Goal: Task Accomplishment & Management: Manage account settings

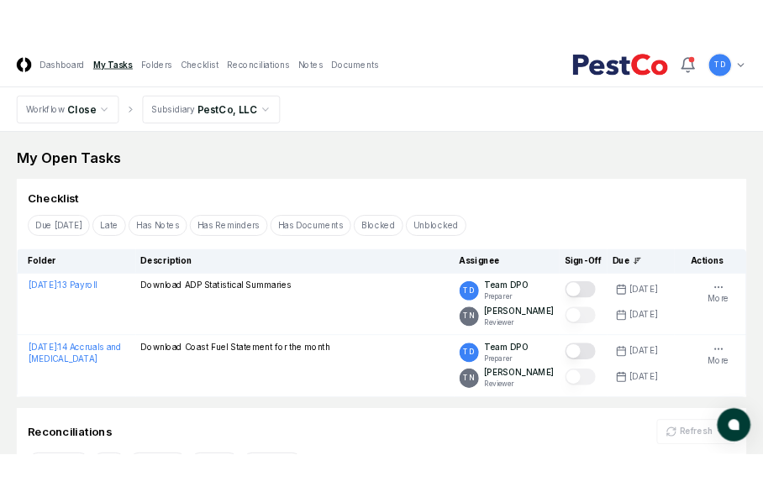
scroll to position [86, 0]
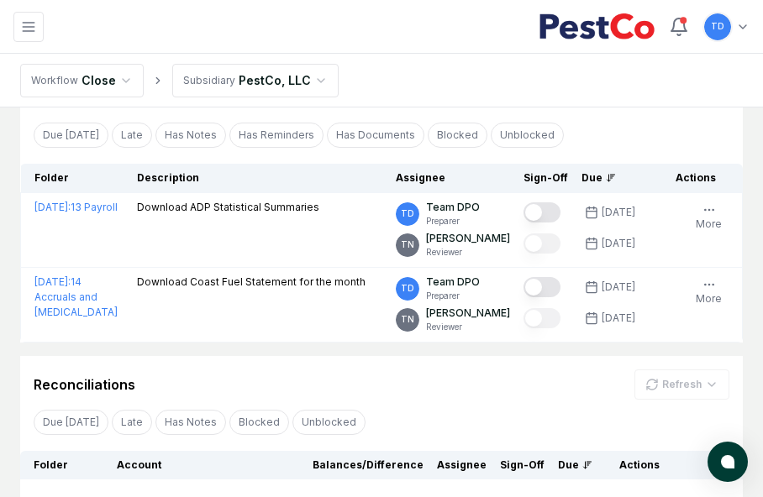
click at [591, 87] on nav "Workflow Close Subsidiary PestCo, LLC" at bounding box center [381, 81] width 763 height 54
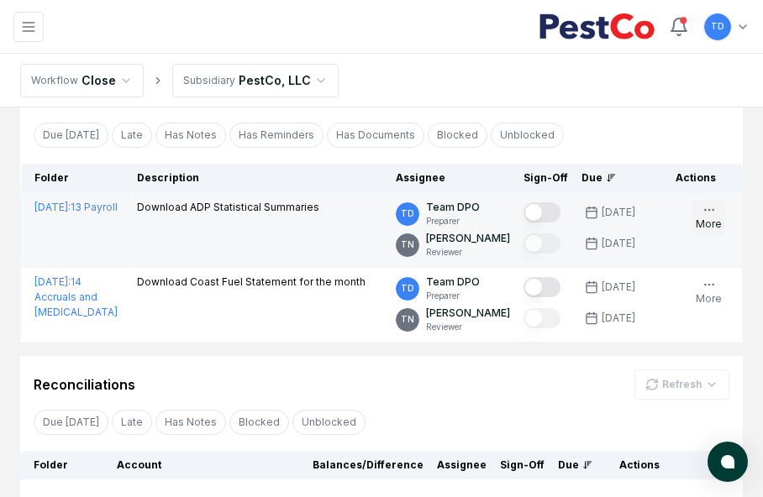
click at [716, 218] on button "More" at bounding box center [708, 217] width 33 height 35
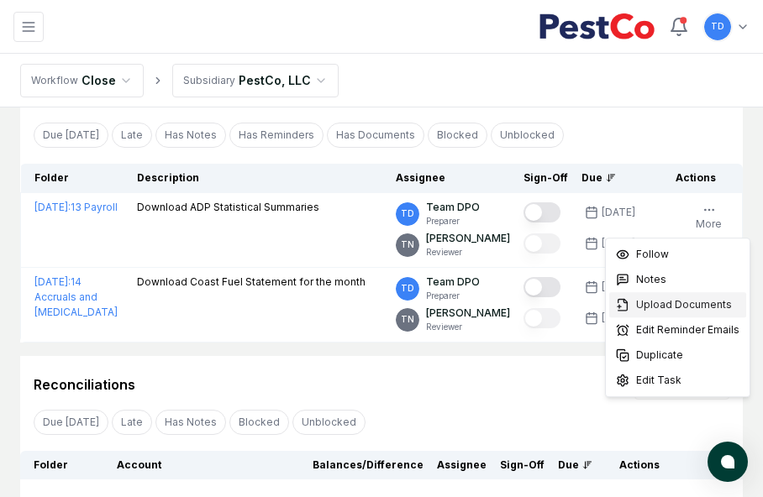
click at [655, 306] on span "Upload Documents" at bounding box center [684, 304] width 96 height 15
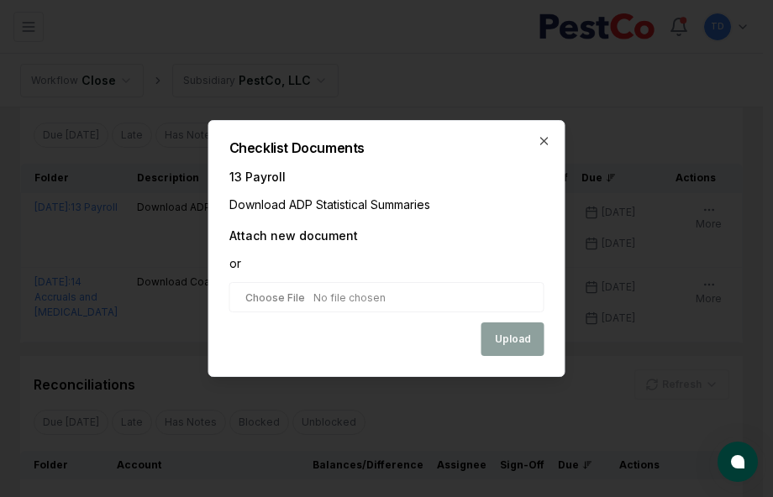
click at [272, 304] on input "file" at bounding box center [386, 297] width 315 height 30
type input "**********"
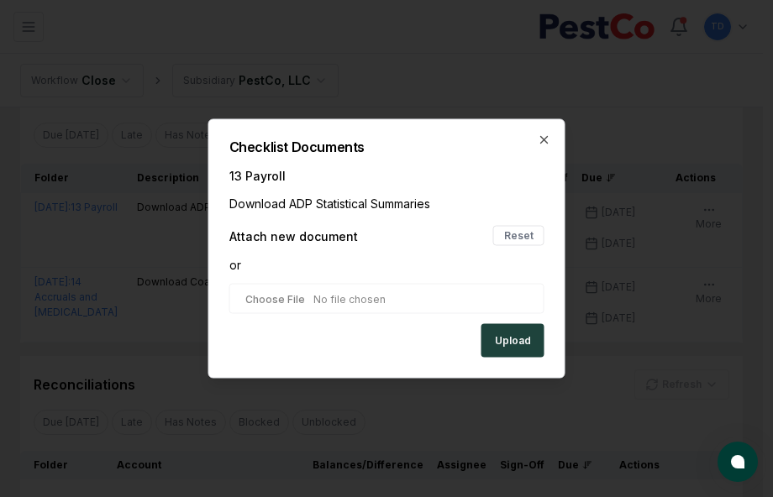
drag, startPoint x: 498, startPoint y: 343, endPoint x: 464, endPoint y: 341, distance: 34.5
click at [464, 341] on div "Upload" at bounding box center [386, 341] width 315 height 34
click at [505, 342] on button "Upload" at bounding box center [512, 341] width 63 height 34
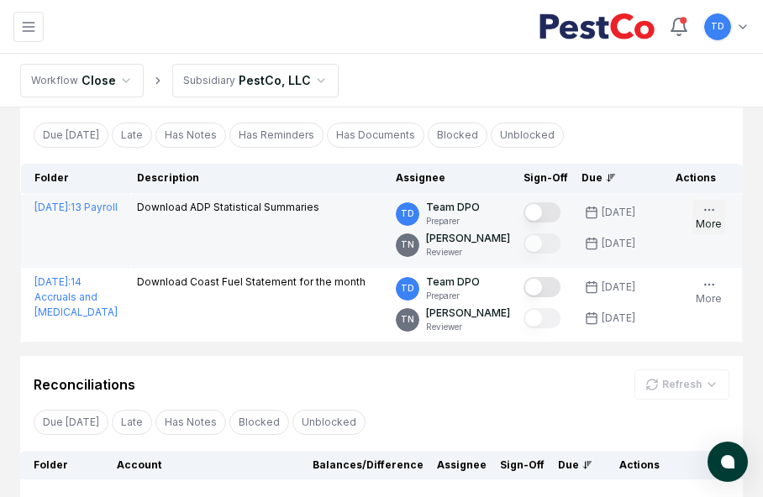
click at [710, 222] on button "More" at bounding box center [708, 217] width 33 height 35
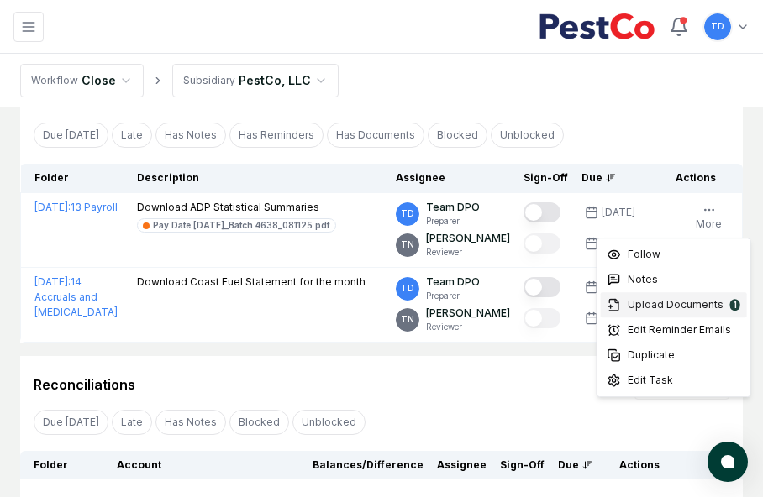
click at [670, 306] on span "Upload Documents" at bounding box center [675, 304] width 96 height 15
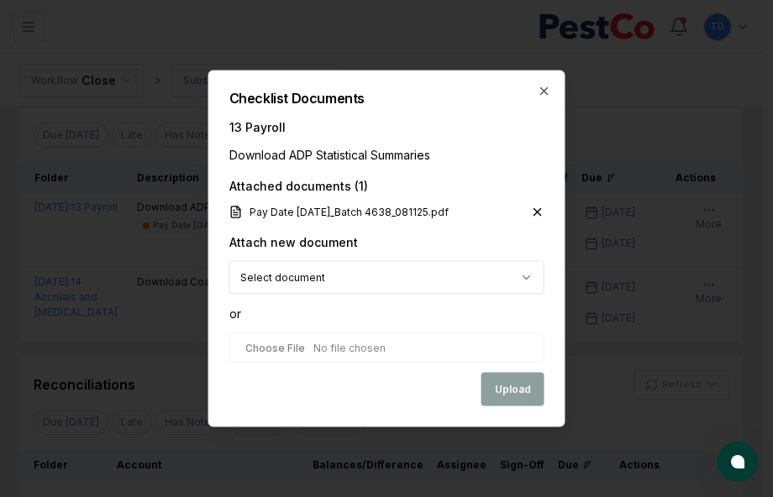
click at [342, 342] on input "file" at bounding box center [386, 348] width 315 height 30
type input "**********"
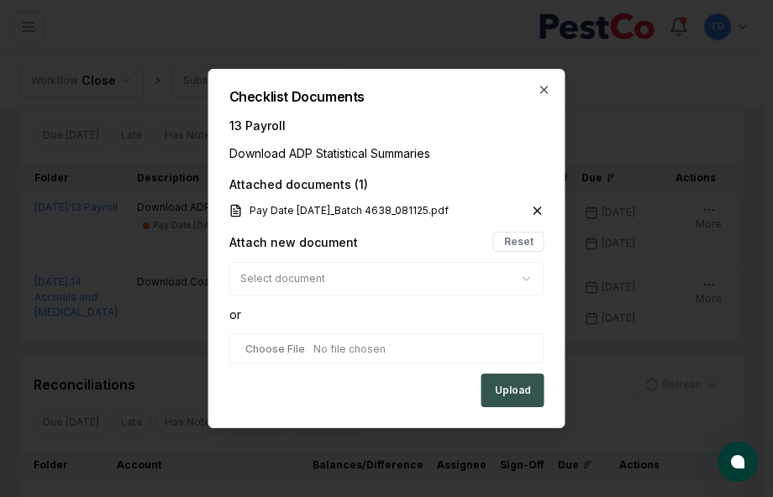
click at [520, 397] on button "Upload" at bounding box center [512, 391] width 63 height 34
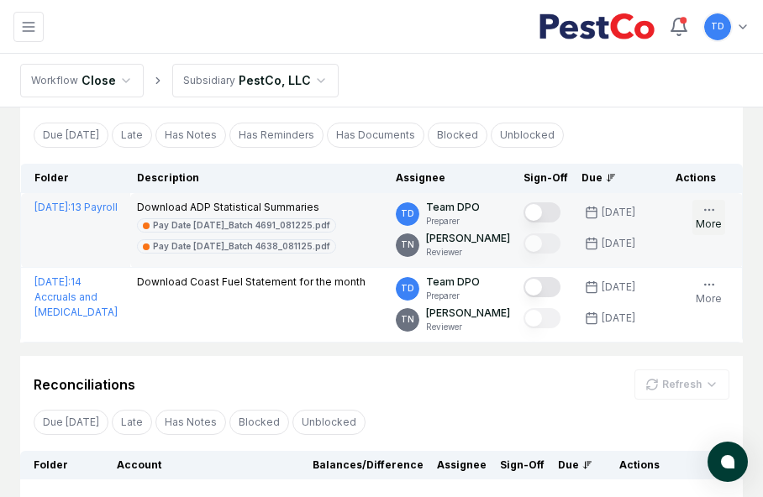
click at [705, 223] on button "More" at bounding box center [708, 217] width 33 height 35
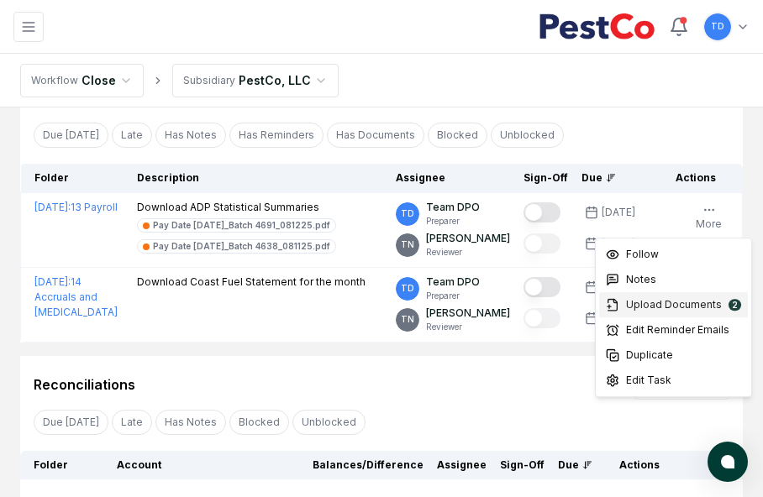
click at [653, 302] on span "Upload Documents" at bounding box center [674, 304] width 96 height 15
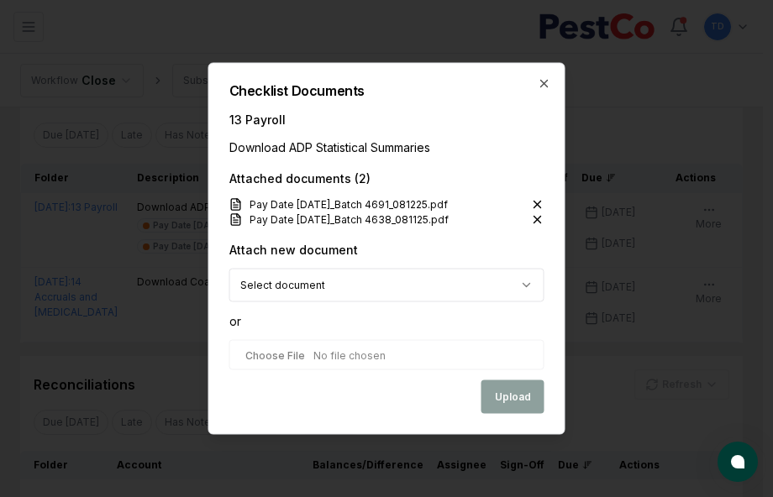
click at [296, 351] on input "file" at bounding box center [386, 355] width 315 height 30
type input "**********"
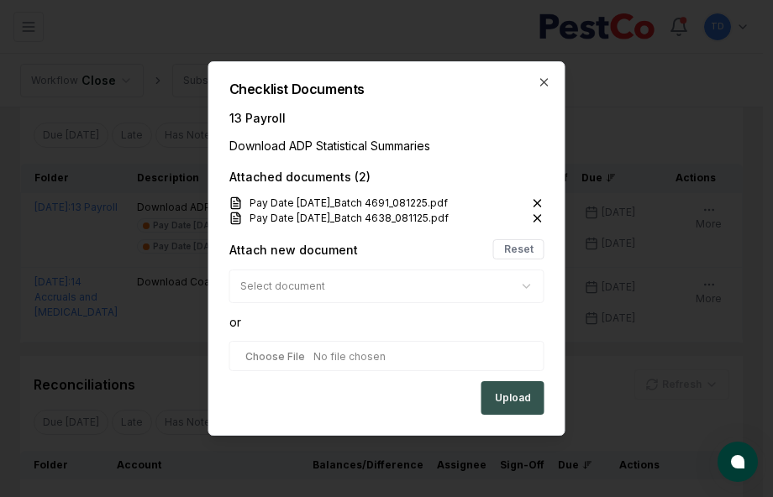
click at [501, 396] on button "Upload" at bounding box center [512, 398] width 63 height 34
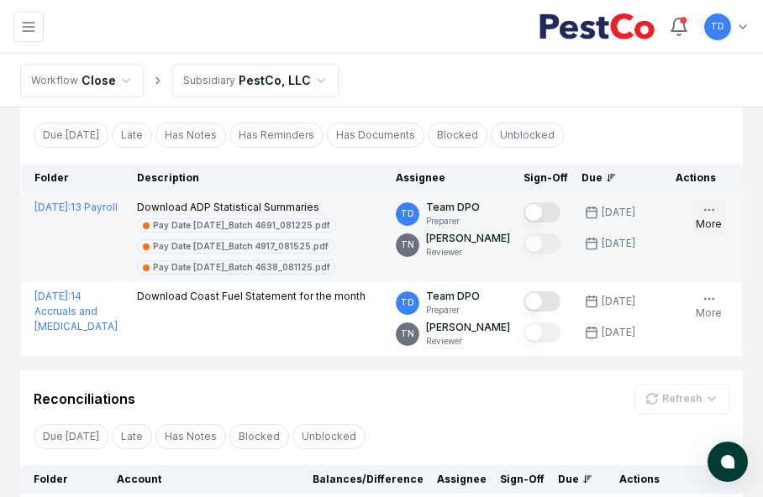
click at [710, 217] on button "More" at bounding box center [708, 217] width 33 height 35
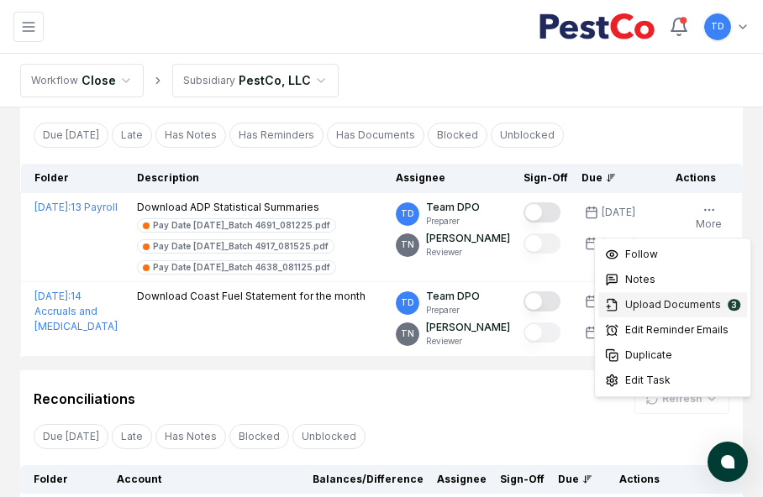
click at [675, 306] on span "Upload Documents" at bounding box center [673, 304] width 96 height 15
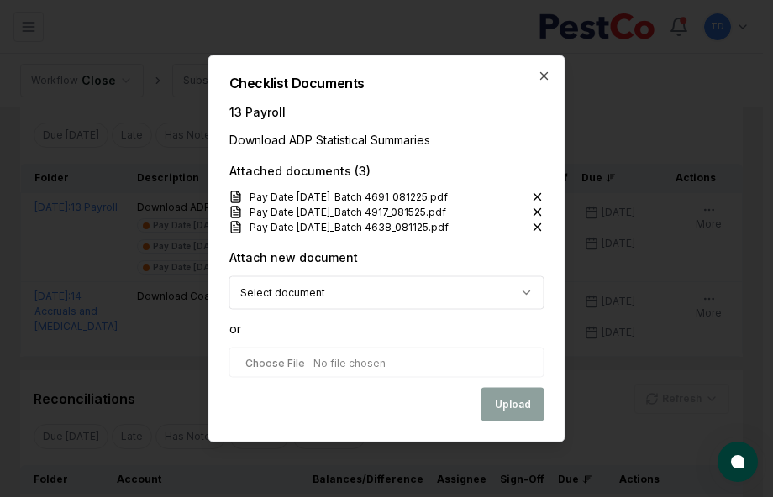
click at [339, 359] on input "file" at bounding box center [386, 363] width 315 height 30
type input "**********"
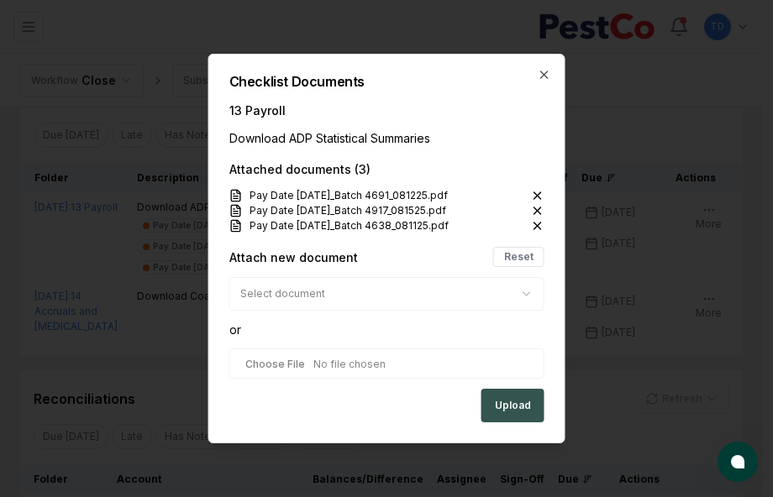
click at [506, 405] on button "Upload" at bounding box center [512, 406] width 63 height 34
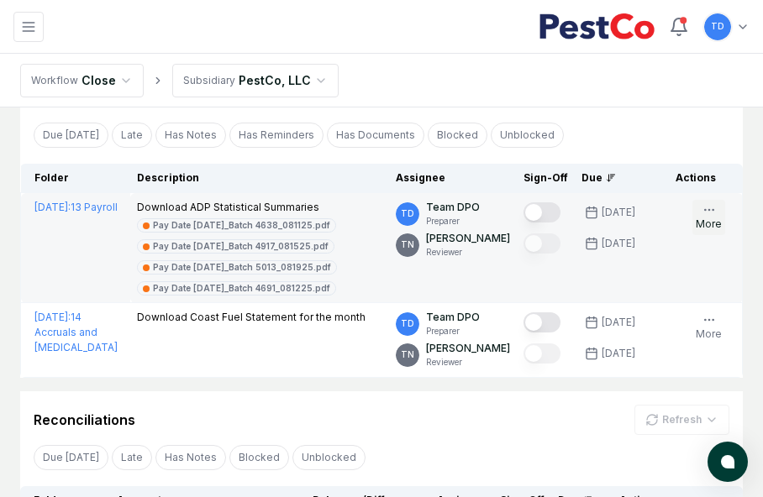
click at [694, 225] on button "More" at bounding box center [708, 217] width 33 height 35
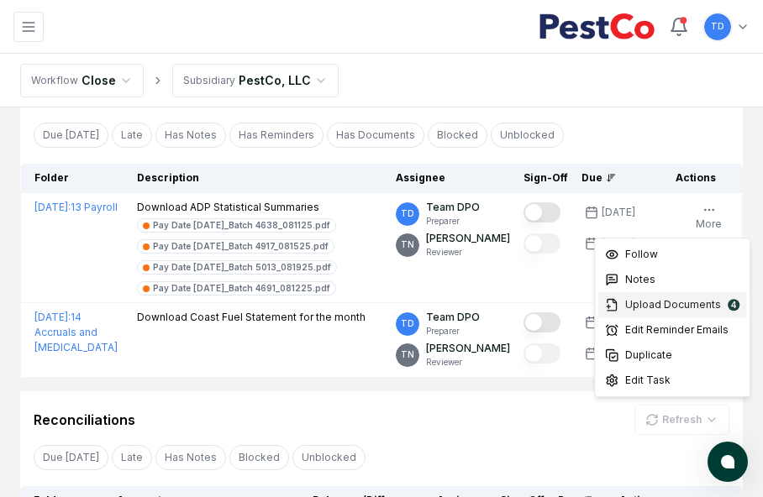
click at [632, 309] on span "Upload Documents" at bounding box center [673, 304] width 96 height 15
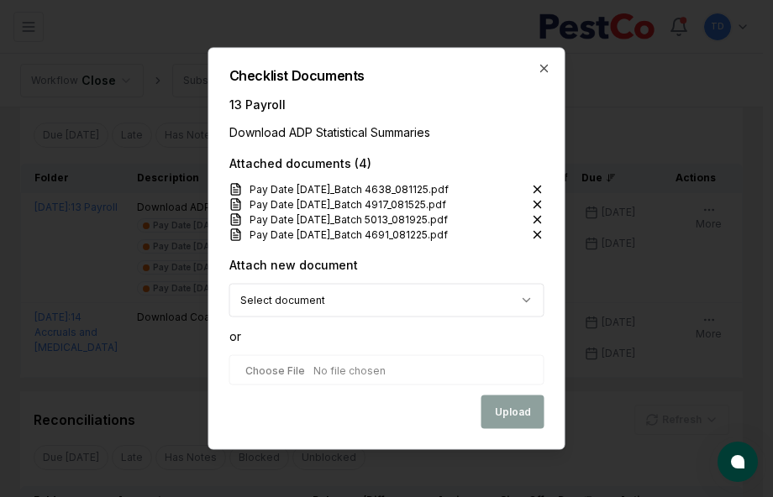
click at [323, 364] on input "file" at bounding box center [386, 370] width 315 height 30
type input "**********"
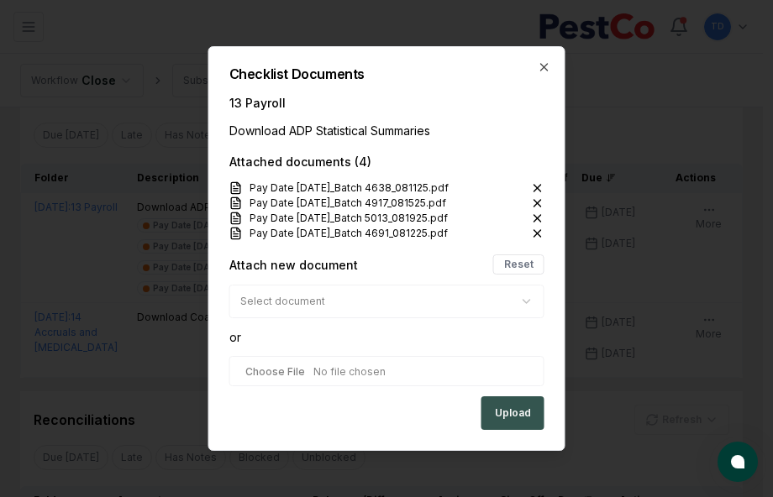
click at [510, 413] on button "Upload" at bounding box center [512, 413] width 63 height 34
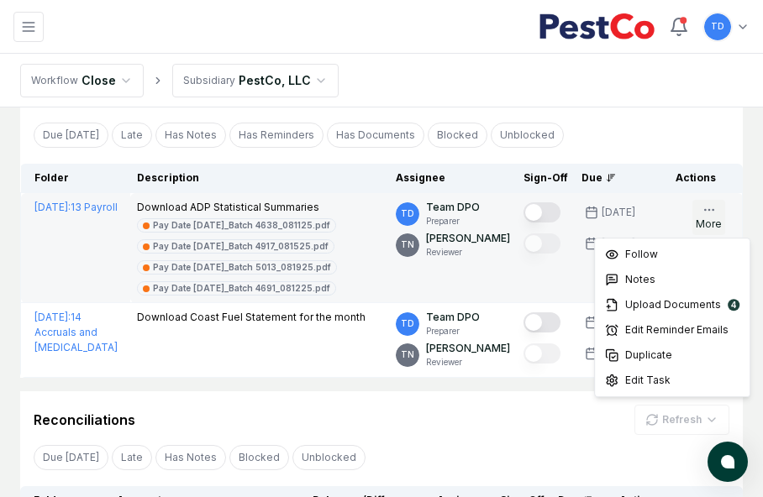
click at [702, 207] on icon "button" at bounding box center [708, 209] width 13 height 13
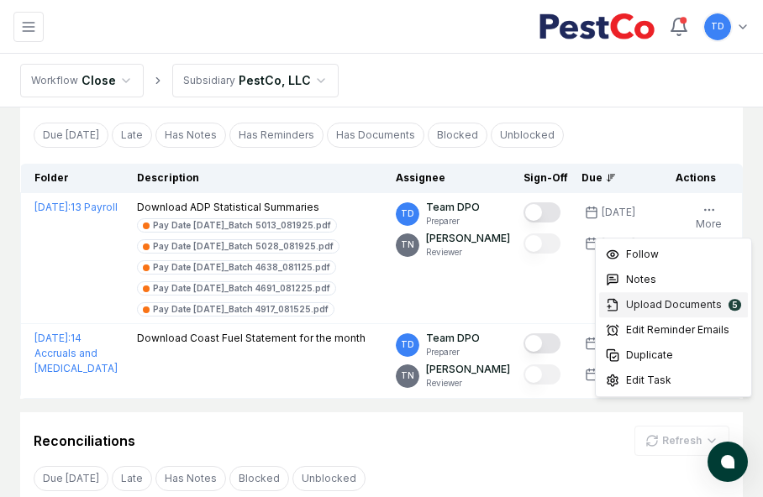
click at [663, 306] on span "Upload Documents" at bounding box center [674, 304] width 96 height 15
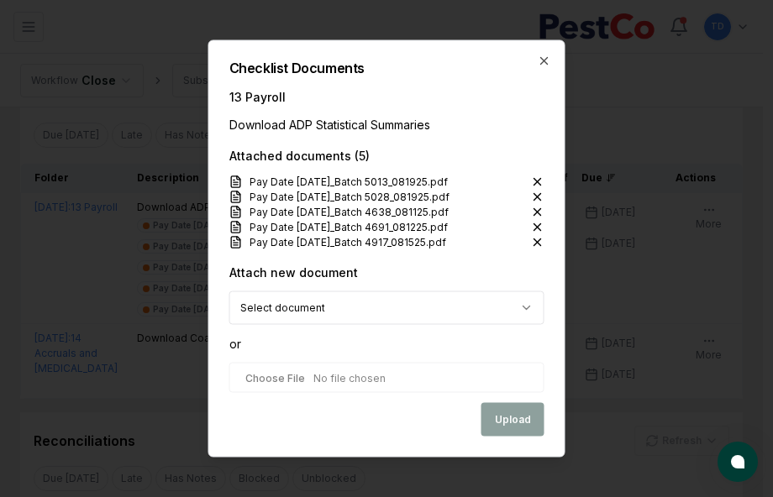
click at [417, 376] on input "file" at bounding box center [386, 378] width 315 height 30
type input "**********"
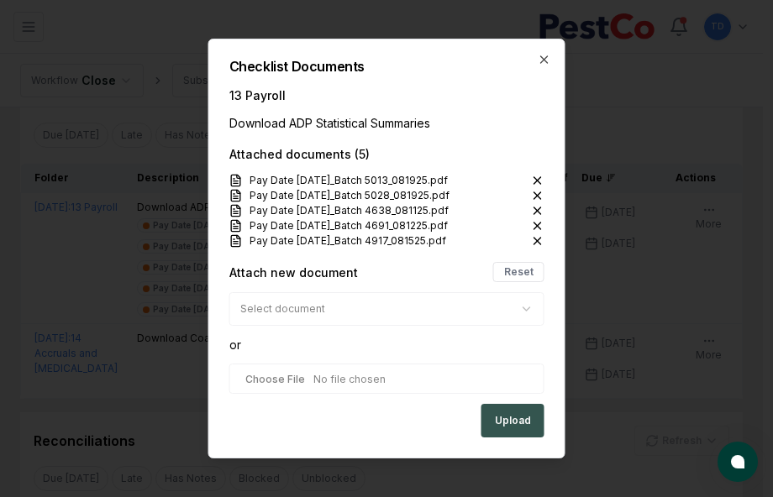
click at [508, 417] on button "Upload" at bounding box center [512, 421] width 63 height 34
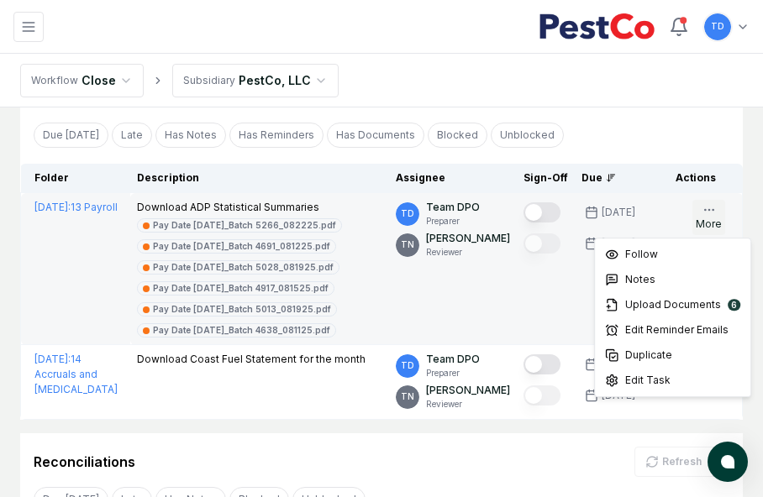
click at [705, 223] on button "More" at bounding box center [708, 217] width 33 height 35
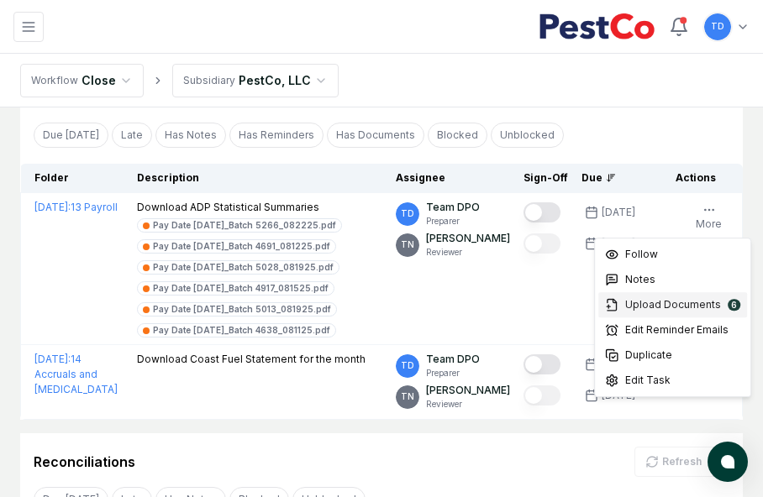
click at [650, 309] on span "Upload Documents" at bounding box center [673, 304] width 96 height 15
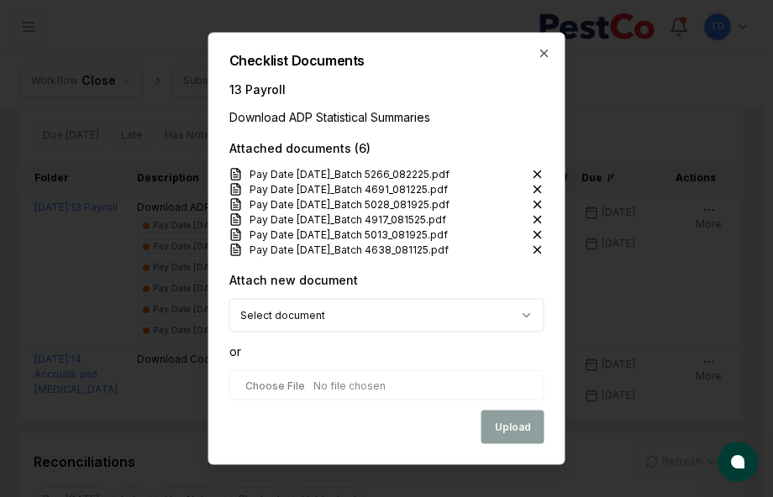
click at [410, 377] on input "file" at bounding box center [386, 385] width 315 height 30
type input "**********"
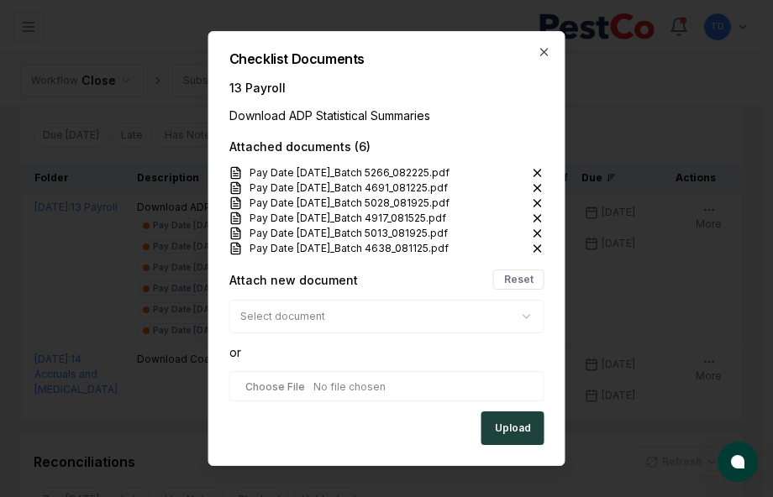
click at [494, 383] on input "file" at bounding box center [386, 386] width 315 height 30
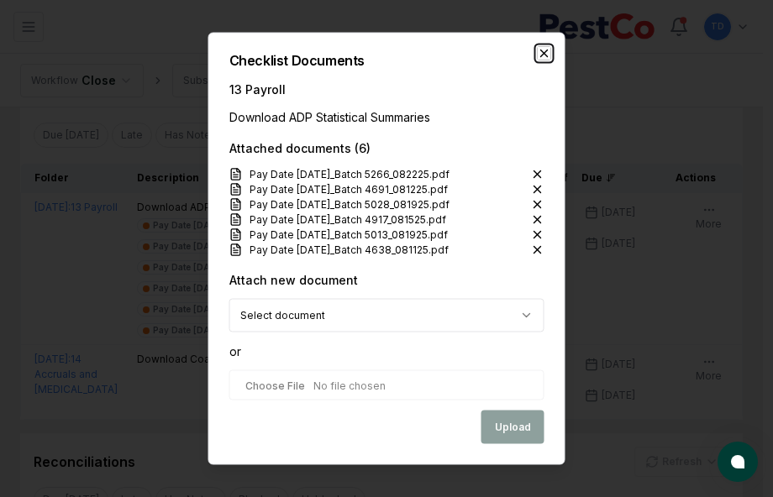
click at [542, 55] on icon "button" at bounding box center [543, 53] width 13 height 13
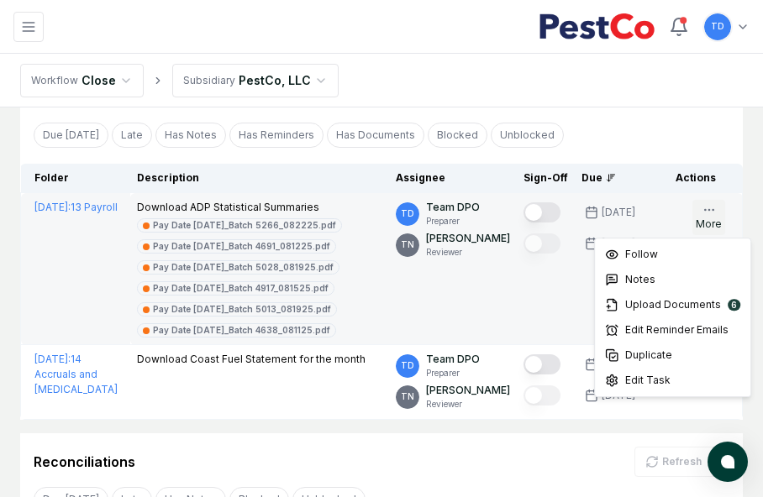
click at [694, 215] on button "More" at bounding box center [708, 217] width 33 height 35
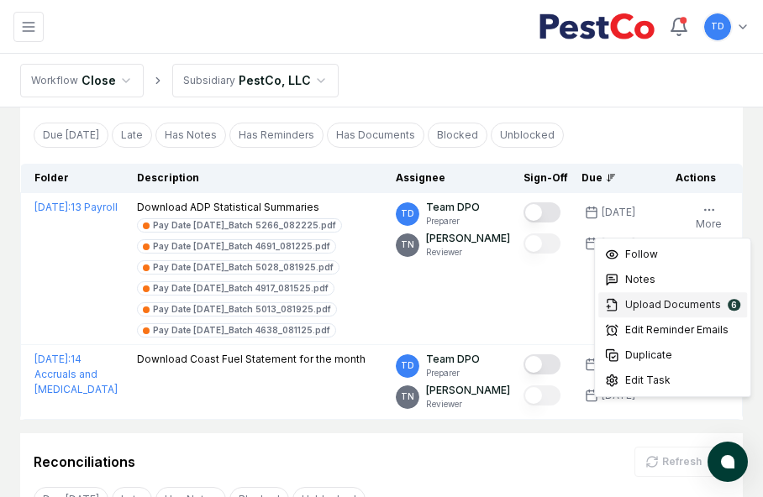
click at [656, 307] on span "Upload Documents" at bounding box center [673, 304] width 96 height 15
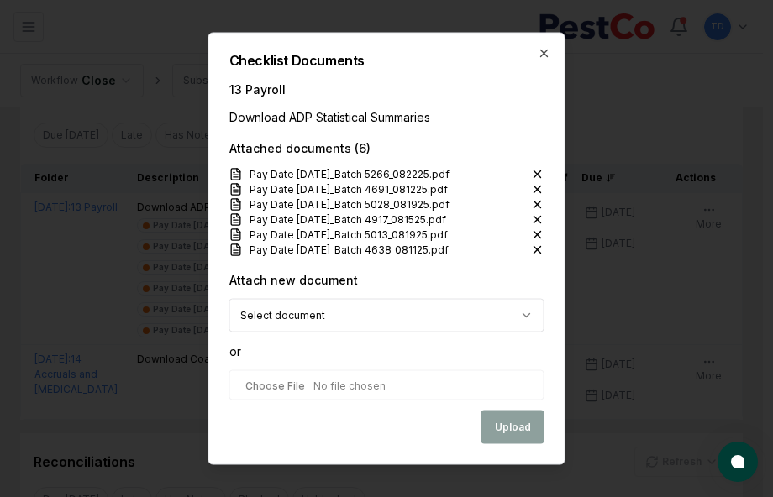
click at [346, 389] on input "file" at bounding box center [386, 385] width 315 height 30
type input "**********"
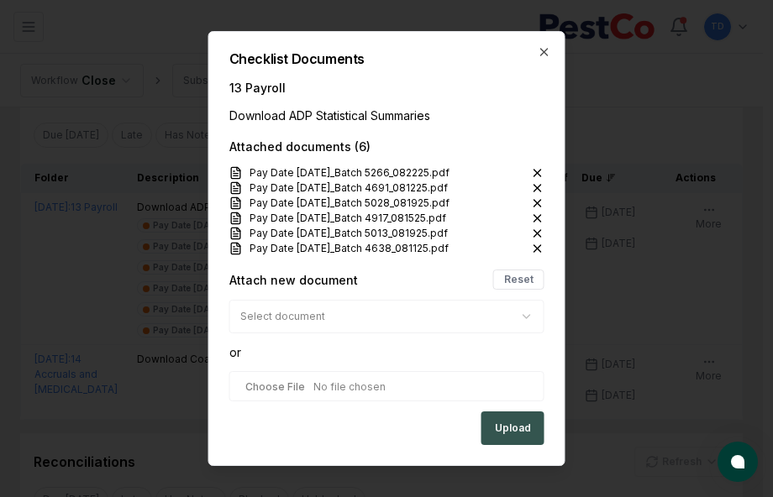
click at [490, 430] on button "Upload" at bounding box center [512, 428] width 63 height 34
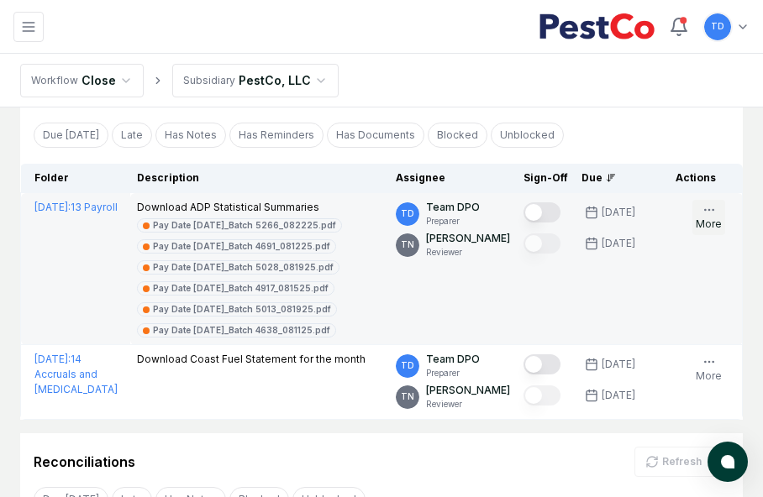
click at [712, 203] on icon "button" at bounding box center [708, 209] width 13 height 13
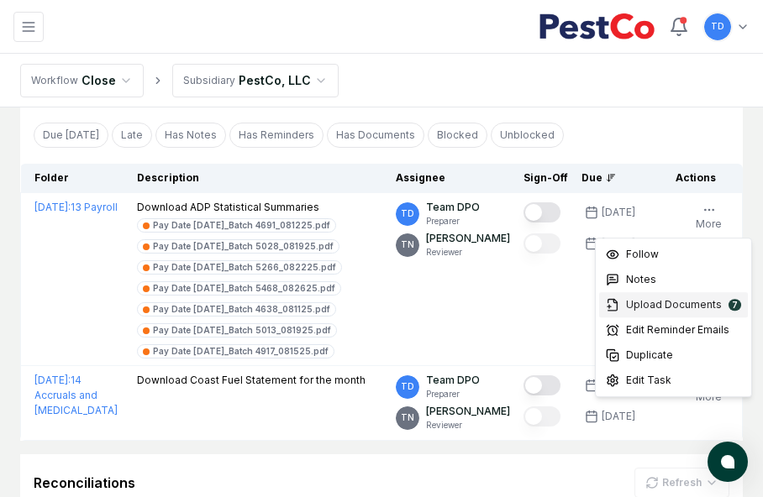
click at [645, 306] on span "Upload Documents" at bounding box center [674, 304] width 96 height 15
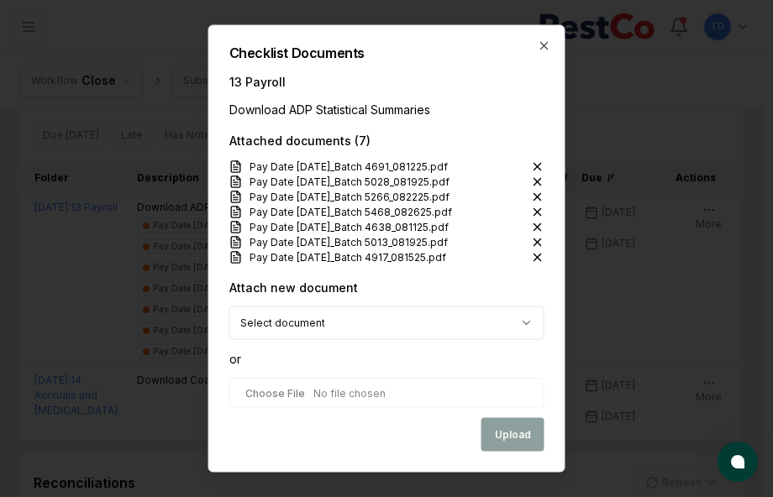
click at [373, 396] on input "file" at bounding box center [386, 393] width 315 height 30
type input "**********"
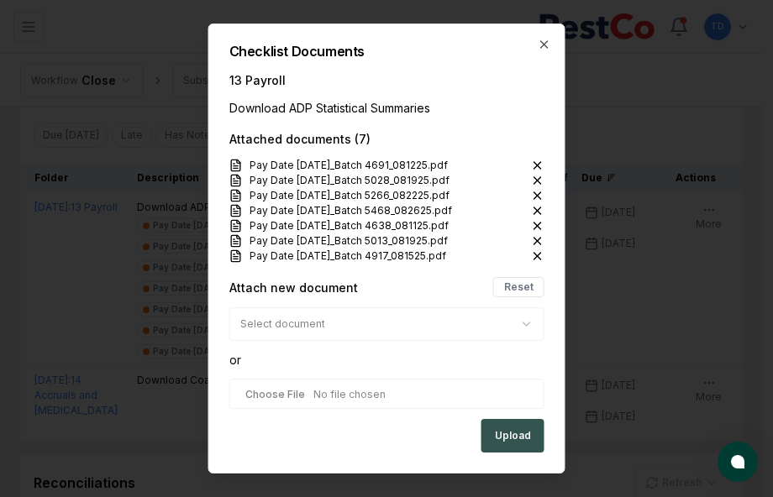
click at [517, 443] on button "Upload" at bounding box center [512, 436] width 63 height 34
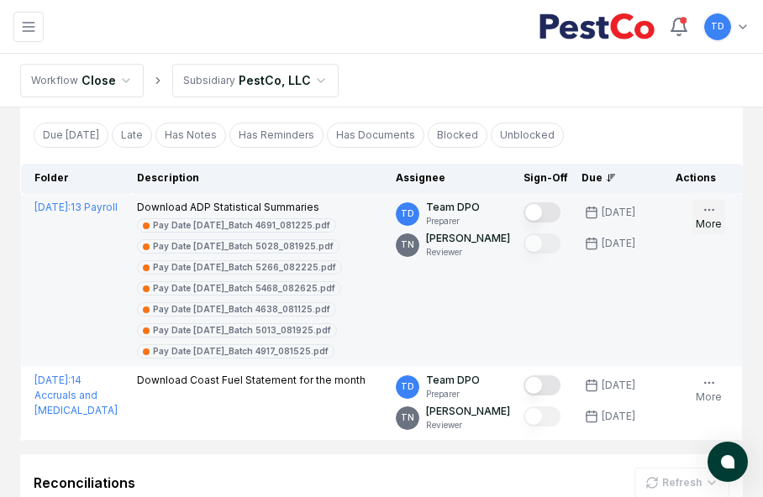
click at [712, 210] on icon "button" at bounding box center [708, 209] width 13 height 13
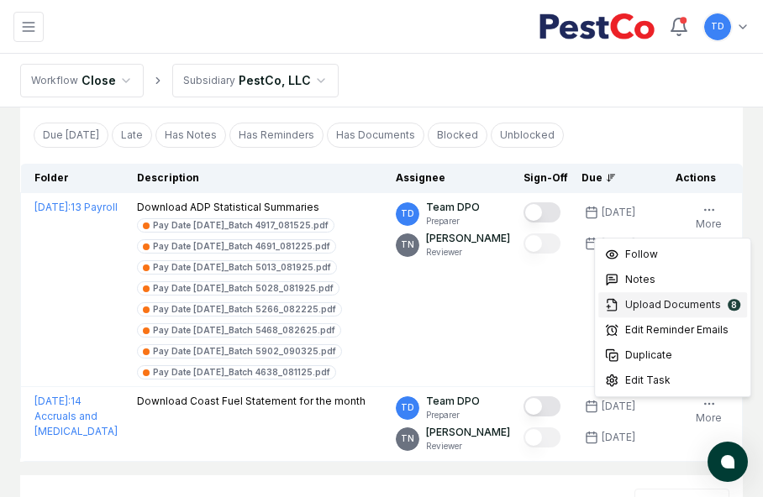
click at [655, 309] on span "Upload Documents" at bounding box center [673, 304] width 96 height 15
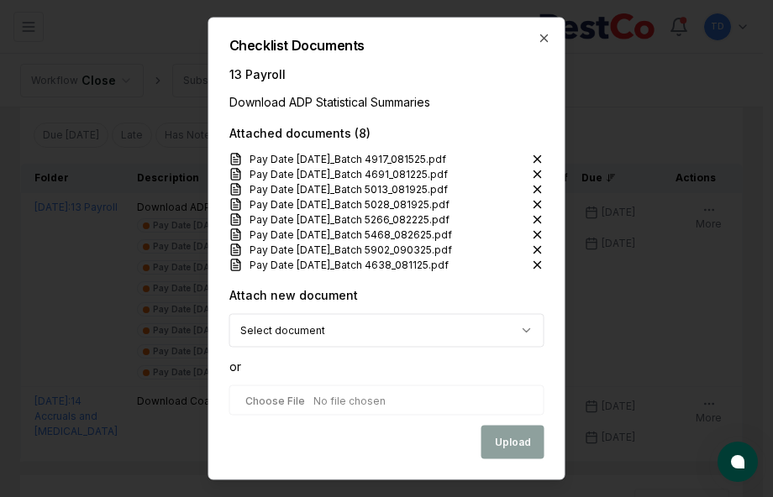
click at [343, 394] on input "file" at bounding box center [386, 400] width 315 height 30
type input "**********"
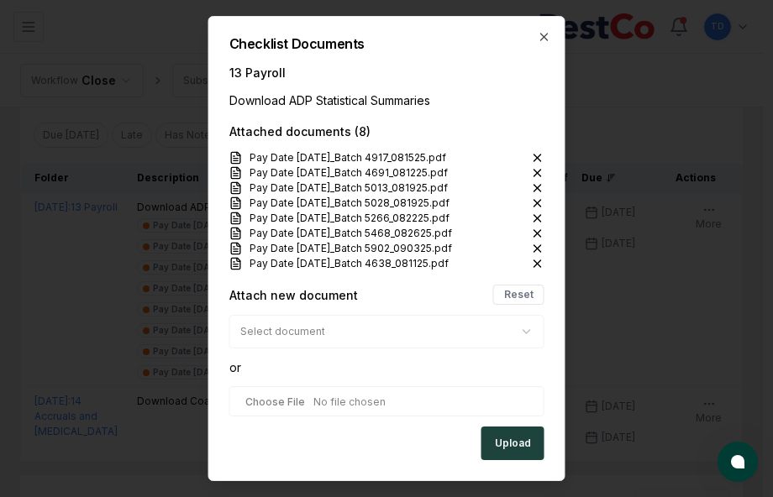
click at [522, 460] on div "Checklist Documents 13 Payroll Download ADP Statistical Summaries Attached docu…" at bounding box center [386, 248] width 357 height 465
click at [510, 444] on button "Upload" at bounding box center [512, 444] width 63 height 34
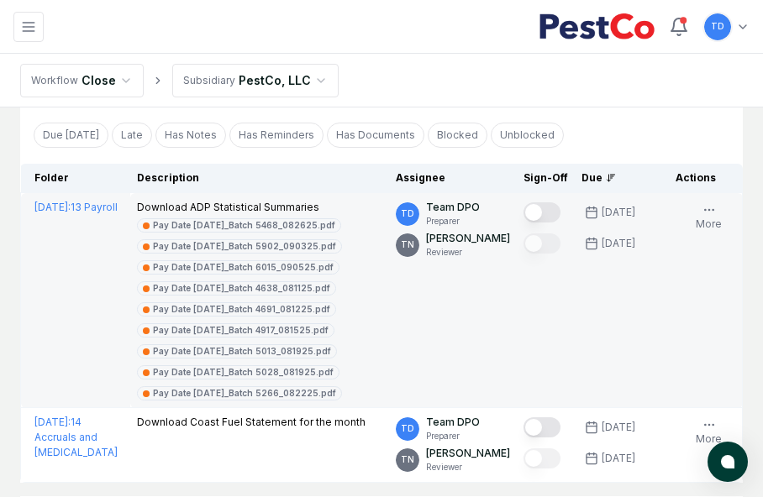
click at [684, 213] on div "Follow Notes 9 Upload Reminder Duplicate Edit Task More" at bounding box center [709, 230] width 60 height 60
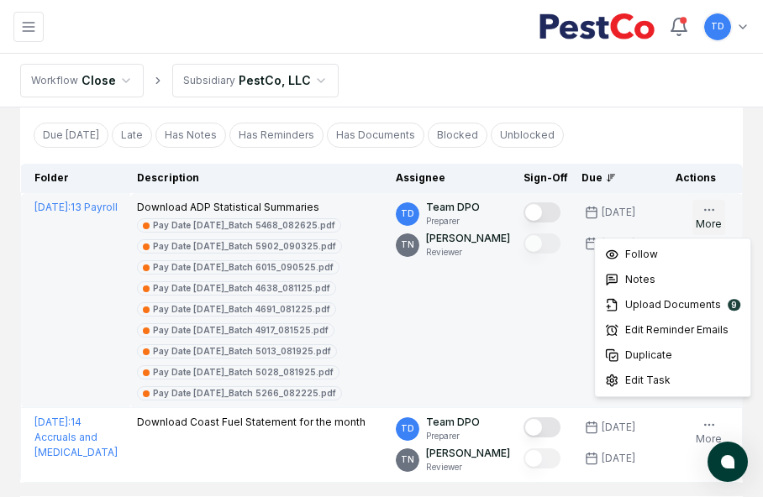
click at [700, 218] on button "More" at bounding box center [708, 217] width 33 height 35
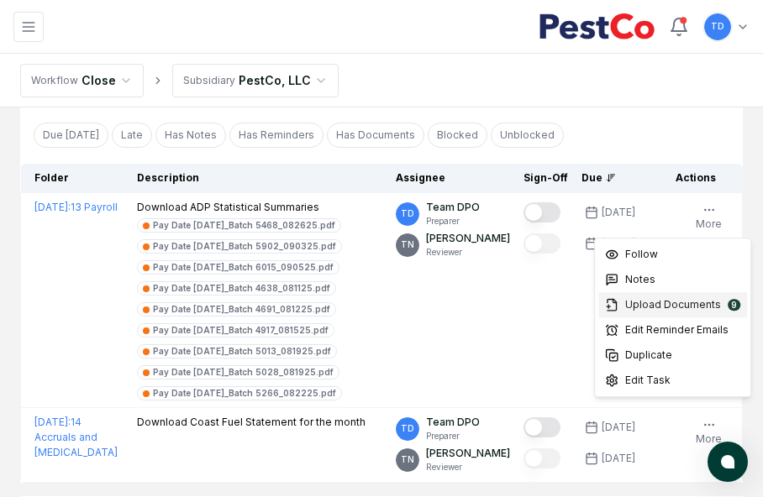
click at [647, 307] on span "Upload Documents" at bounding box center [673, 304] width 96 height 15
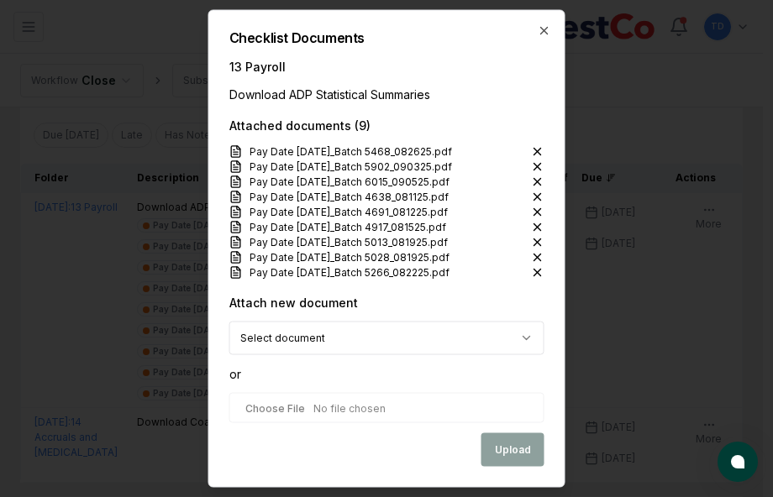
click at [385, 422] on input "file" at bounding box center [386, 408] width 315 height 30
type input "**********"
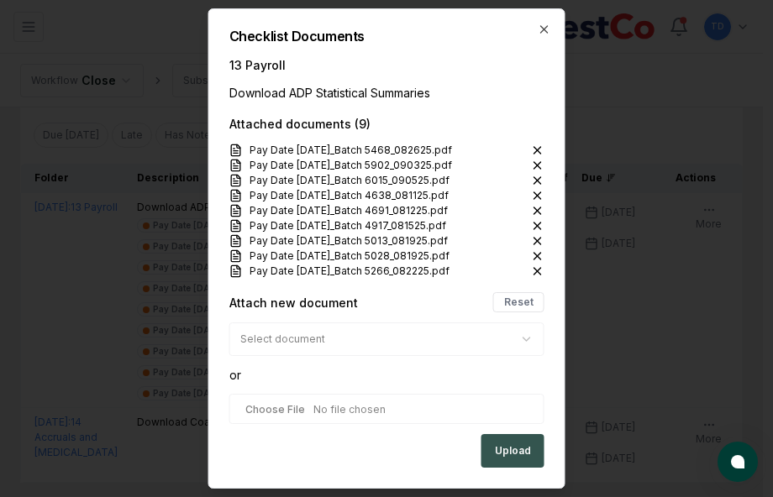
click at [514, 449] on button "Upload" at bounding box center [512, 451] width 63 height 34
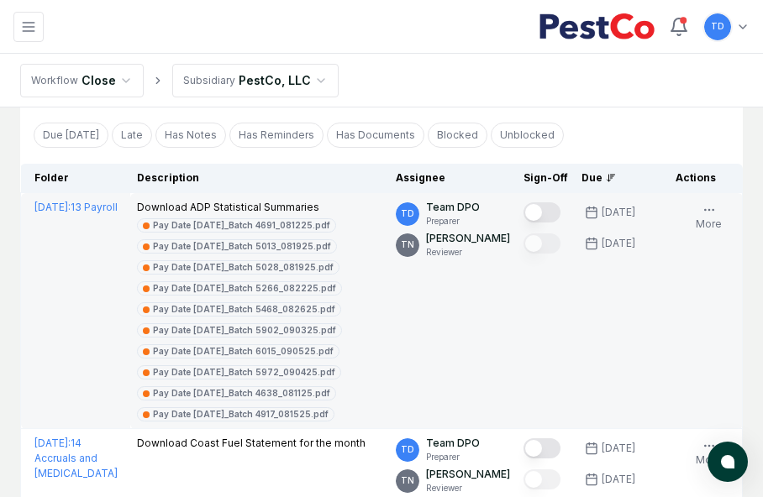
click at [448, 295] on td "TD Team DPO Preparer TN [PERSON_NAME] Reviewer" at bounding box center [453, 311] width 128 height 236
click at [548, 206] on button "Mark complete" at bounding box center [541, 212] width 37 height 20
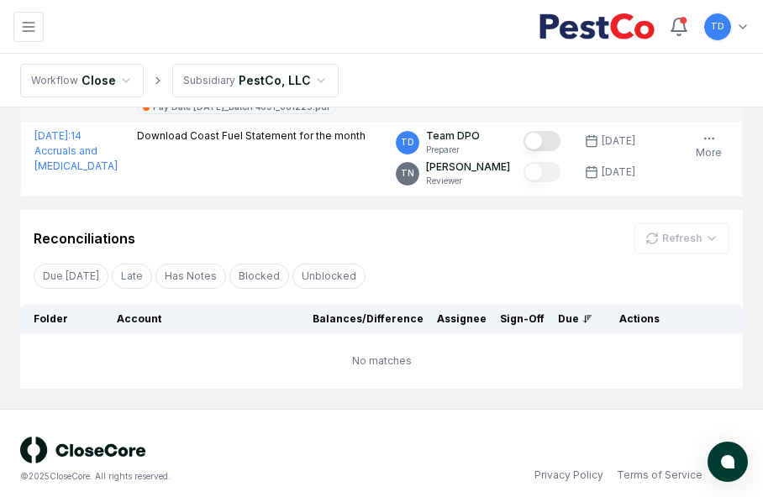
scroll to position [401, 0]
